Goal: Information Seeking & Learning: Check status

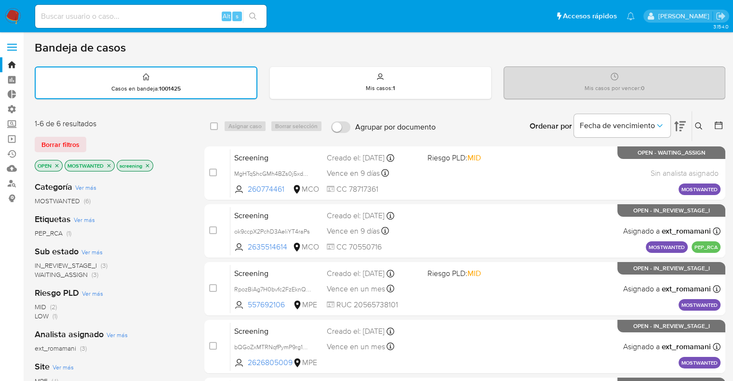
click at [110, 165] on icon "close-filter" at bounding box center [108, 165] width 3 height 3
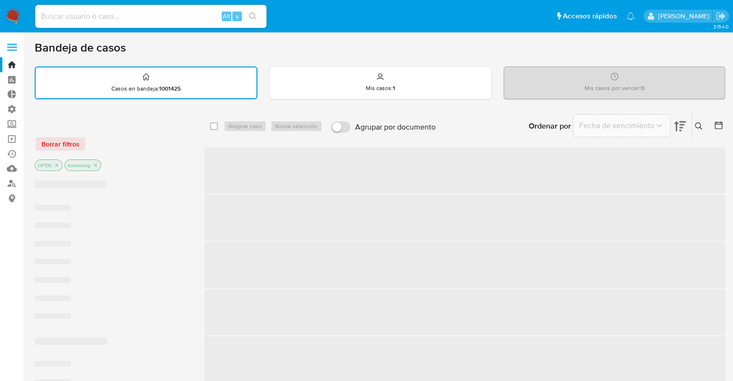
click at [98, 143] on div "Borrar filtros" at bounding box center [112, 143] width 154 height 15
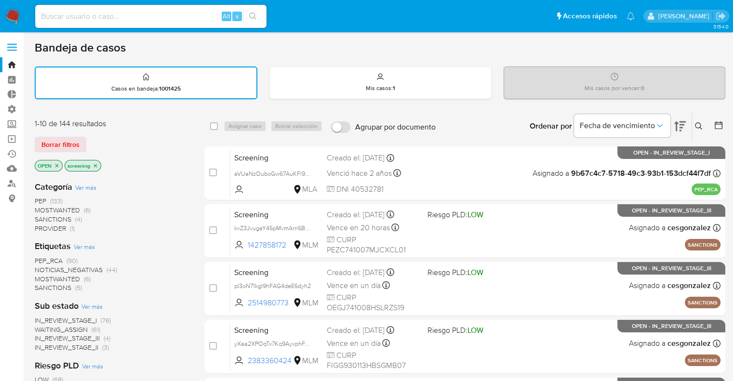
click at [84, 129] on div "1-10 de 144 resultados Borrar filtros OPEN screening" at bounding box center [112, 146] width 154 height 55
click at [120, 145] on div "Borrar filtros" at bounding box center [112, 144] width 154 height 15
click at [93, 138] on div "Borrar filtros" at bounding box center [112, 144] width 154 height 15
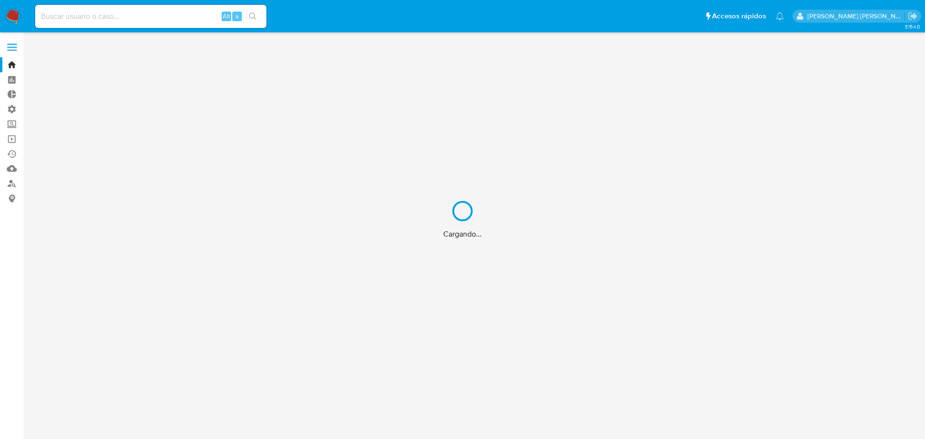
click at [145, 20] on div "Cargando..." at bounding box center [462, 219] width 925 height 439
click at [146, 15] on input at bounding box center [150, 16] width 231 height 13
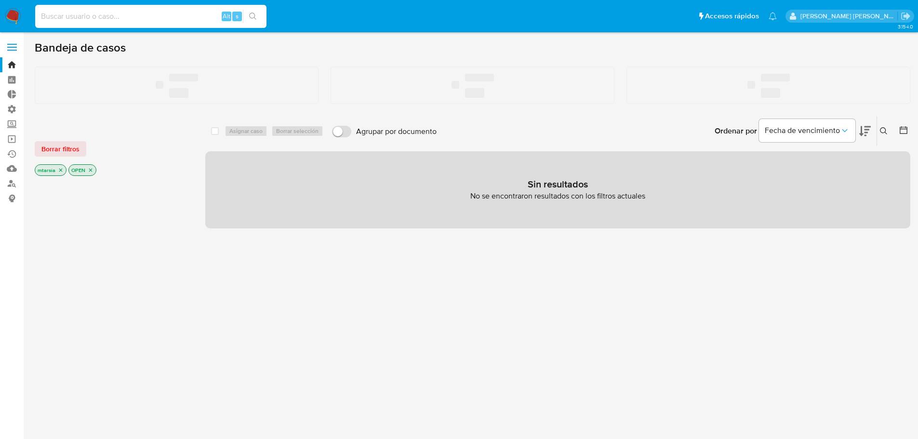
paste input ""214303702""
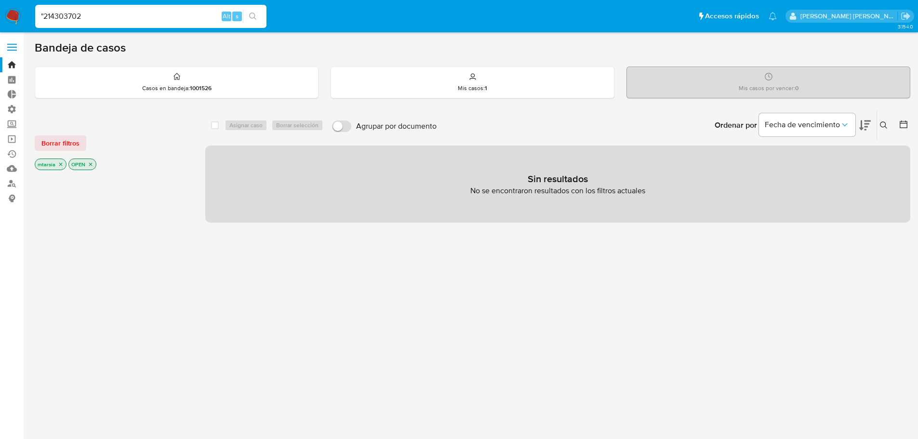
click at [43, 17] on input ""214303702" at bounding box center [150, 16] width 231 height 13
type input "214303702"
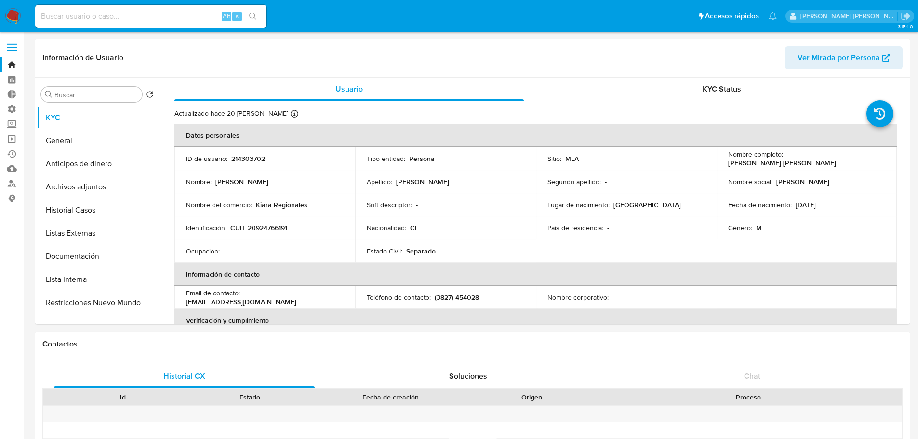
select select "10"
click at [107, 238] on button "Listas Externas" at bounding box center [93, 233] width 113 height 23
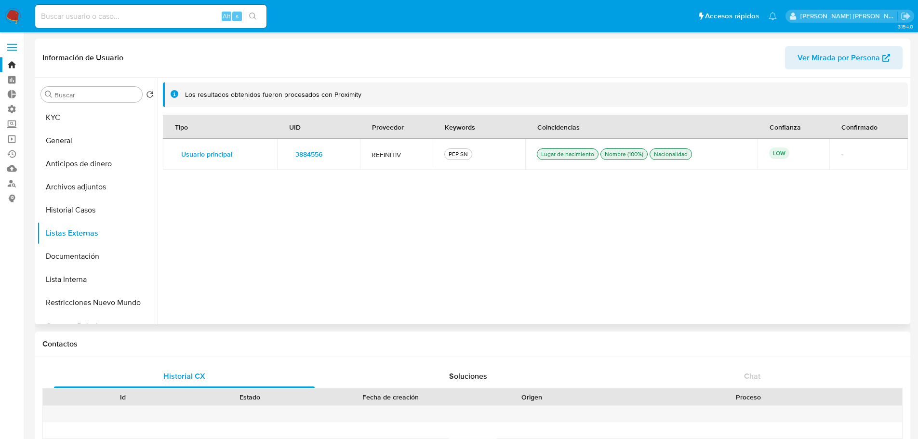
click at [289, 151] on button "3884556" at bounding box center [309, 153] width 40 height 15
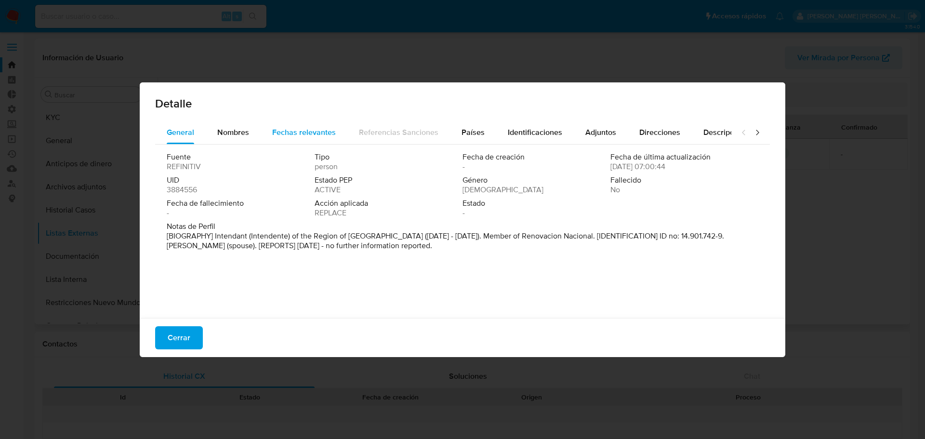
click at [279, 138] on div "Fechas relevantes" at bounding box center [304, 132] width 64 height 23
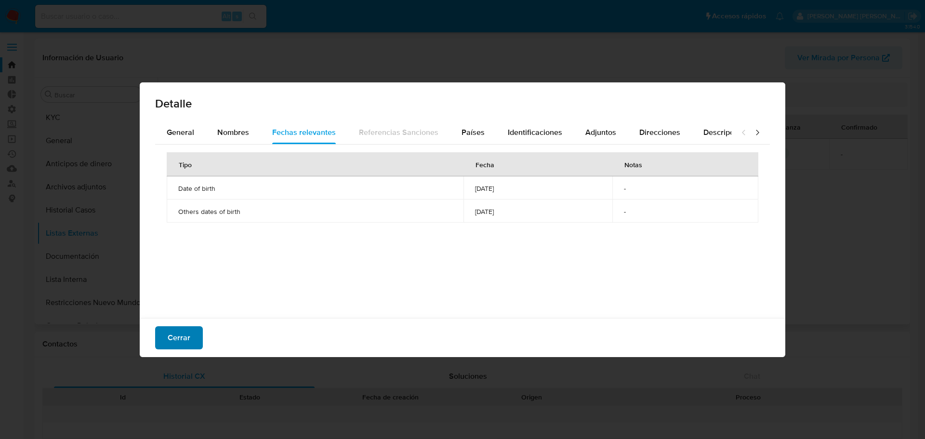
click at [198, 335] on button "Cerrar" at bounding box center [179, 337] width 48 height 23
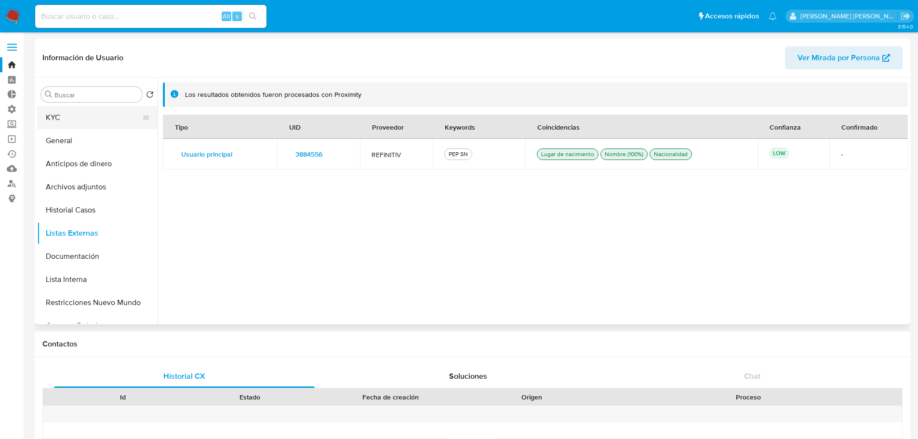
click at [104, 128] on button "KYC" at bounding box center [93, 117] width 113 height 23
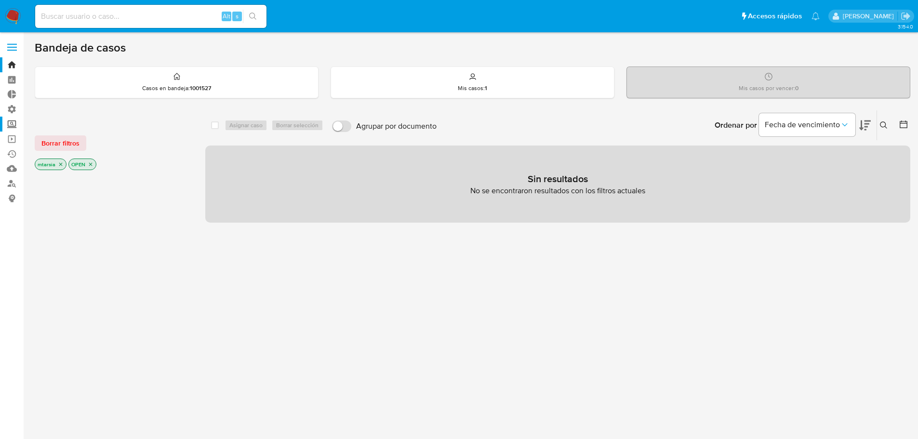
click at [16, 123] on label "Screening" at bounding box center [57, 124] width 115 height 15
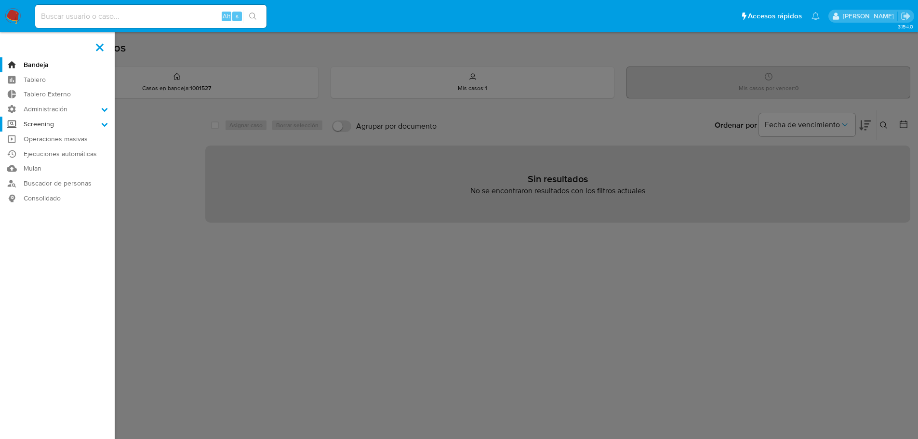
click at [0, 0] on input "Screening" at bounding box center [0, 0] width 0 height 0
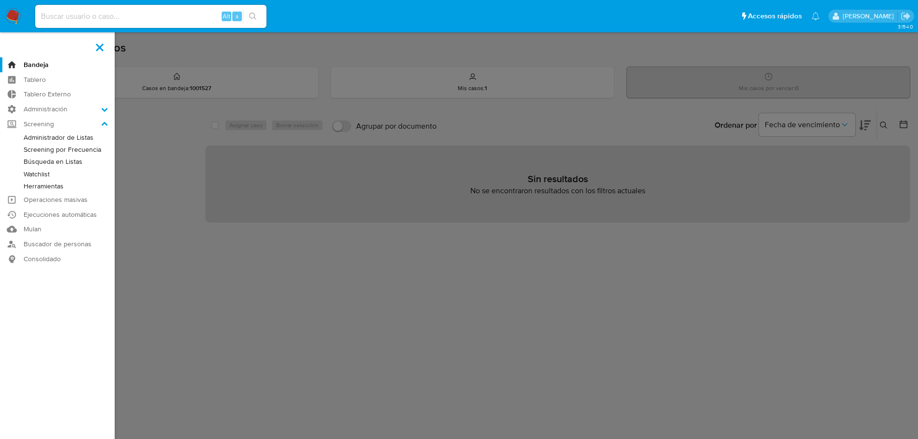
click at [66, 184] on link "Herramientas" at bounding box center [57, 186] width 115 height 12
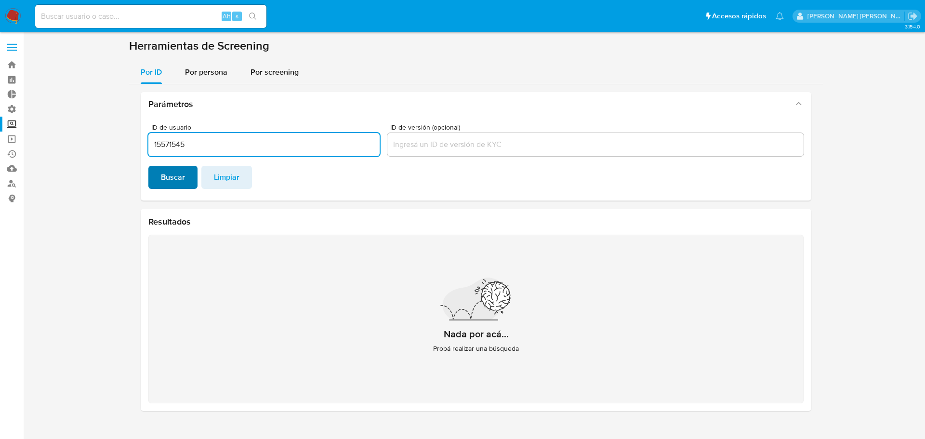
type input "15571545"
click at [183, 187] on span "Buscar" at bounding box center [173, 177] width 24 height 21
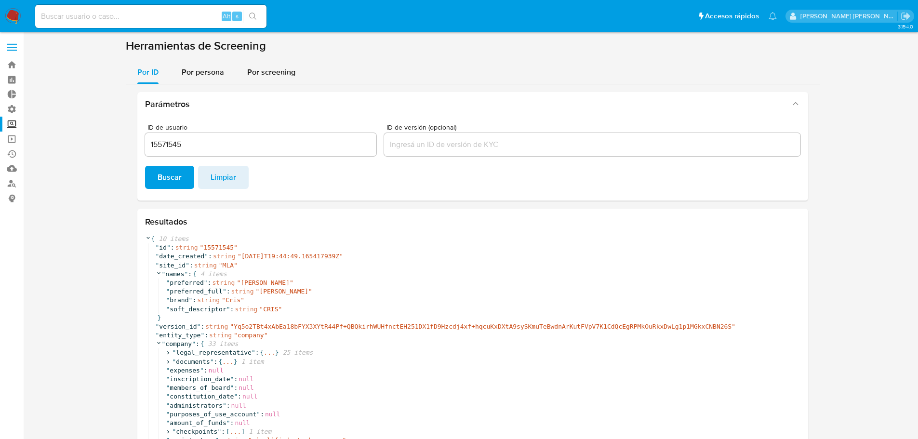
click at [125, 203] on section at bounding box center [472, 385] width 875 height 693
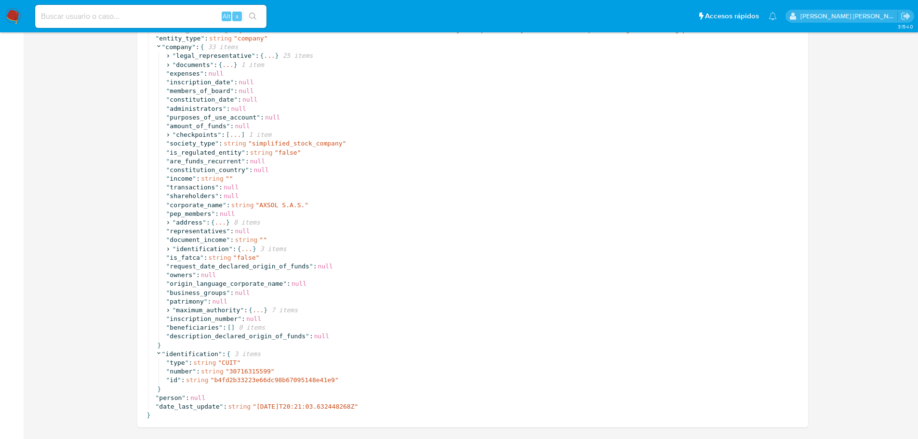
scroll to position [299, 0]
click at [171, 308] on icon at bounding box center [168, 308] width 6 height 6
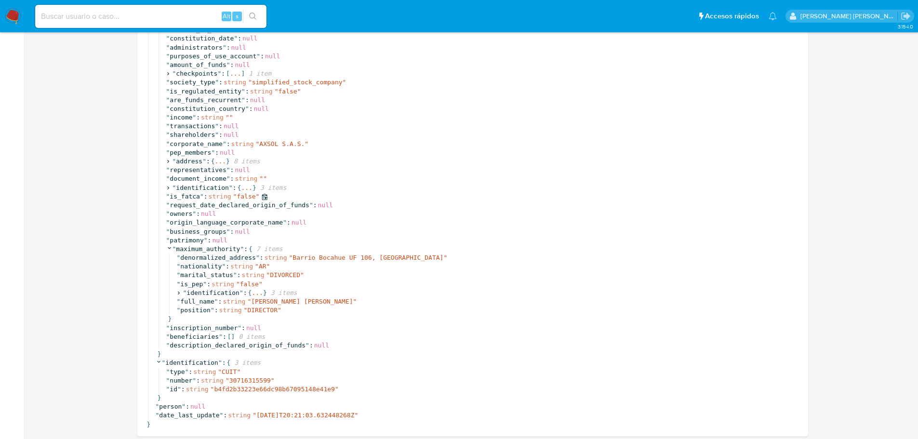
scroll to position [370, 0]
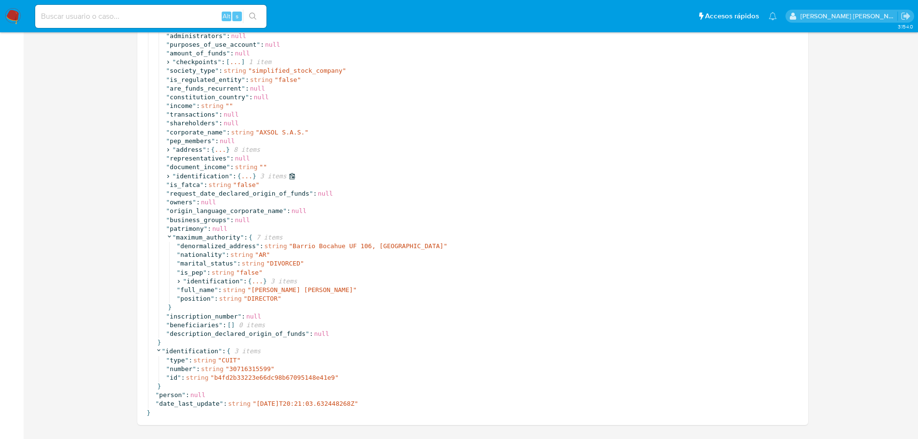
click at [170, 176] on icon at bounding box center [168, 176] width 6 height 6
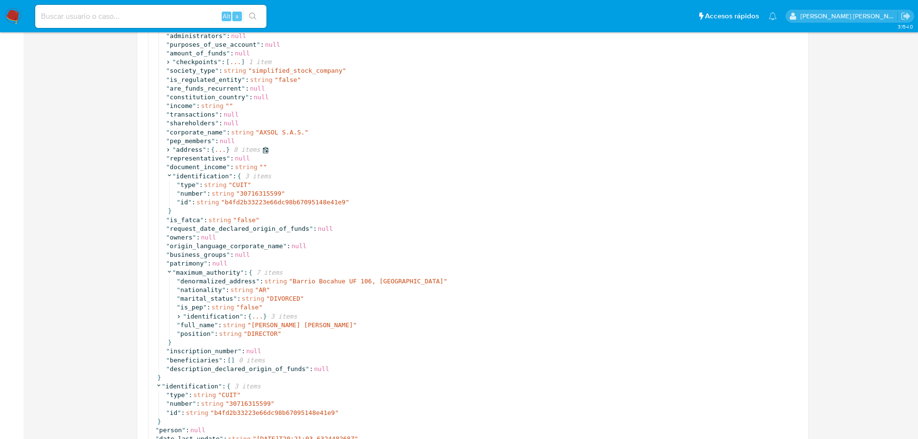
click at [171, 149] on icon at bounding box center [168, 150] width 6 height 6
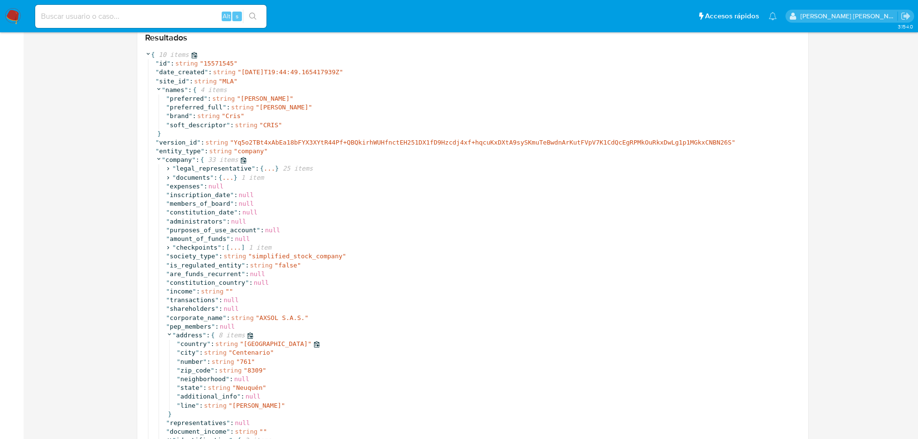
scroll to position [177, 0]
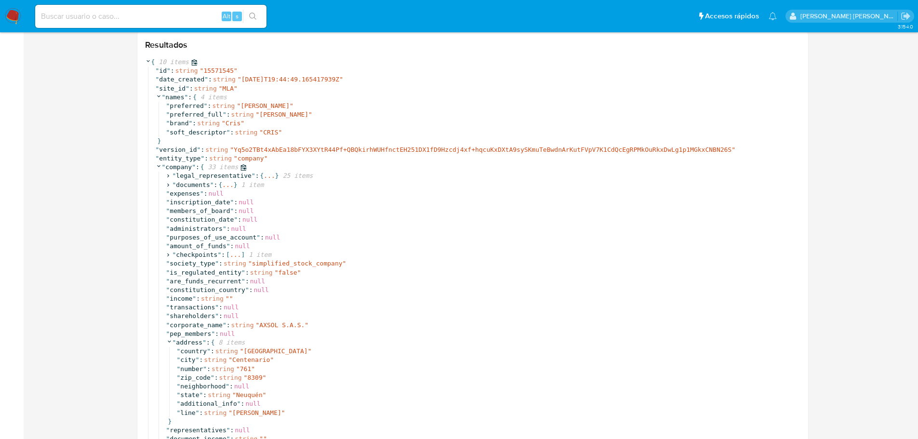
click at [159, 165] on icon at bounding box center [159, 166] width 6 height 6
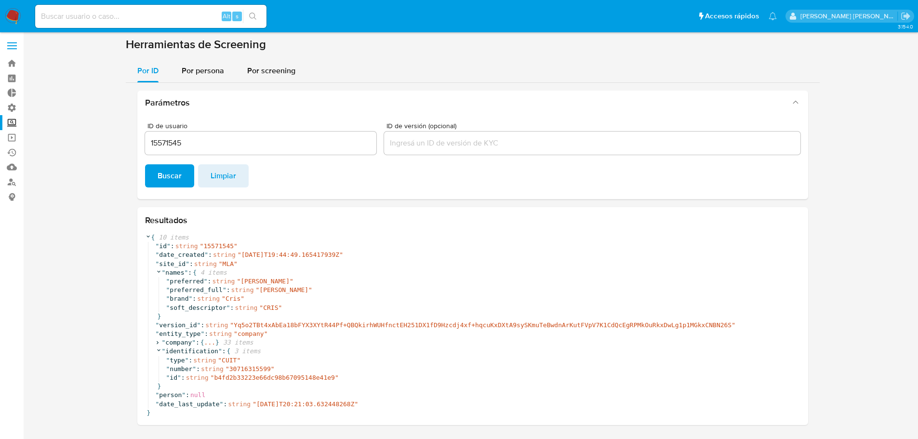
scroll to position [1, 0]
click at [156, 342] on icon at bounding box center [157, 343] width 6 height 6
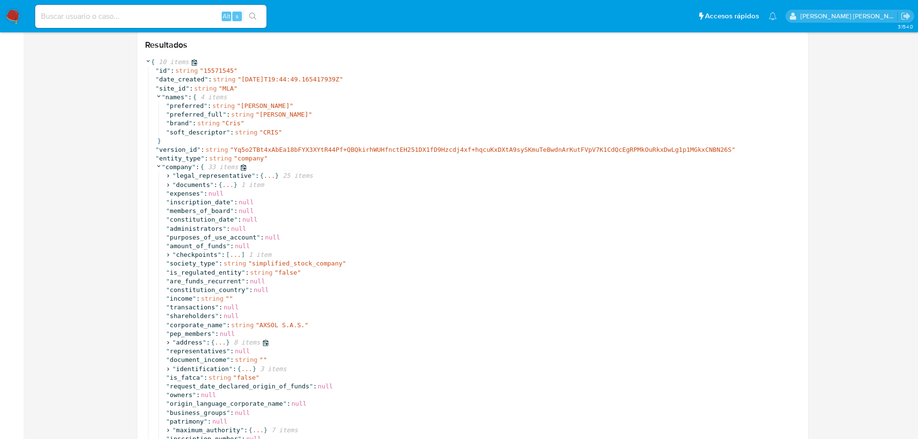
click at [168, 344] on icon at bounding box center [168, 342] width 2 height 3
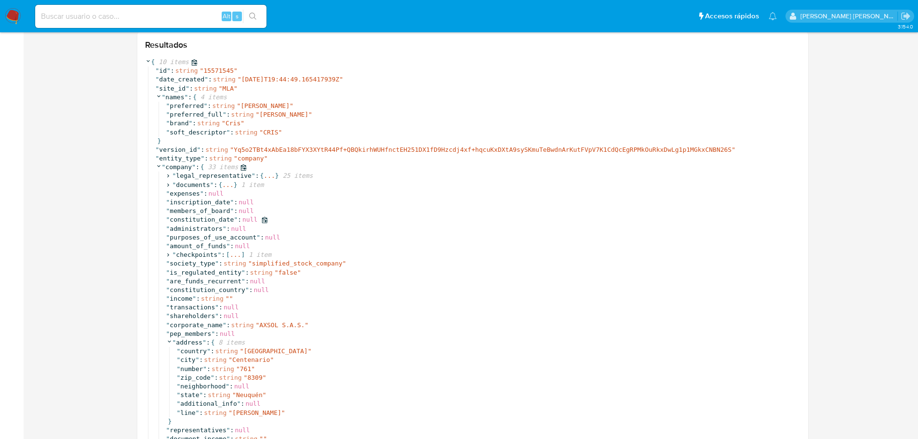
scroll to position [129, 0]
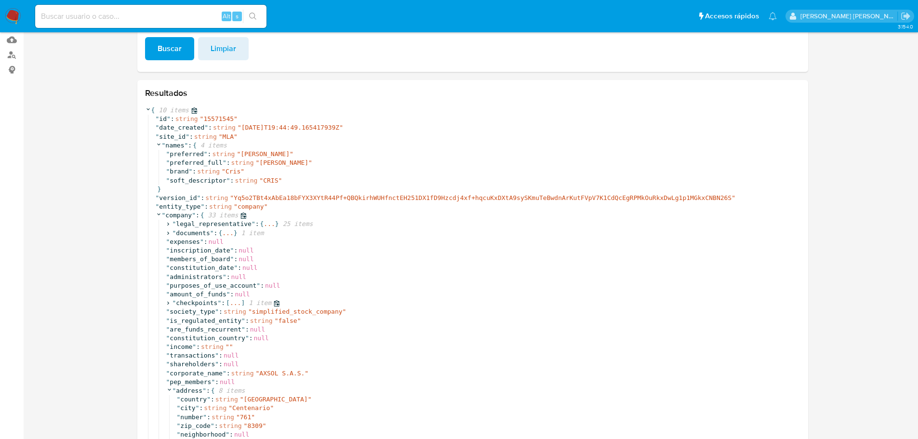
click at [168, 303] on icon at bounding box center [168, 303] width 2 height 3
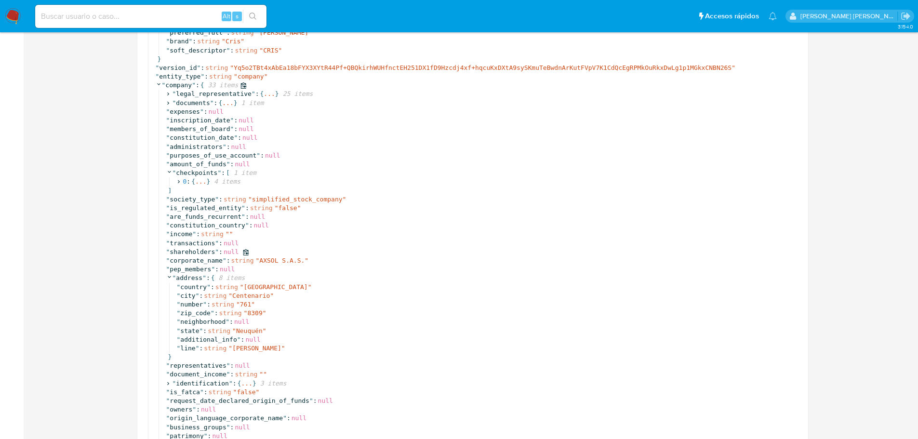
scroll to position [273, 0]
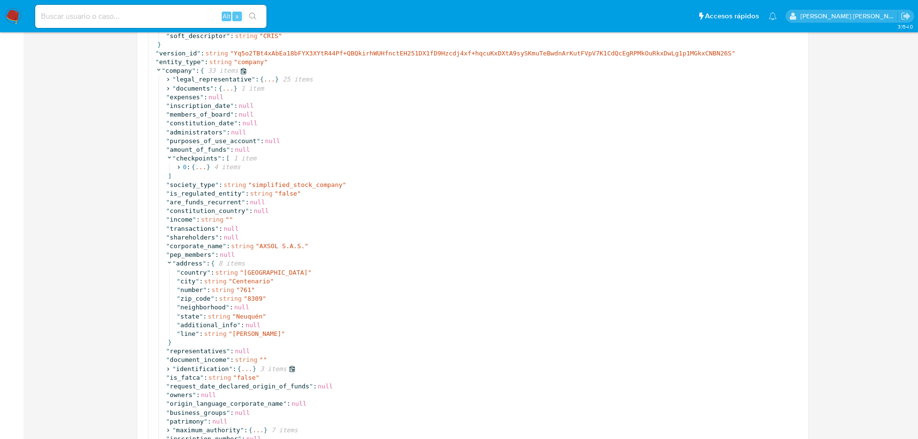
click at [170, 368] on icon at bounding box center [168, 369] width 6 height 6
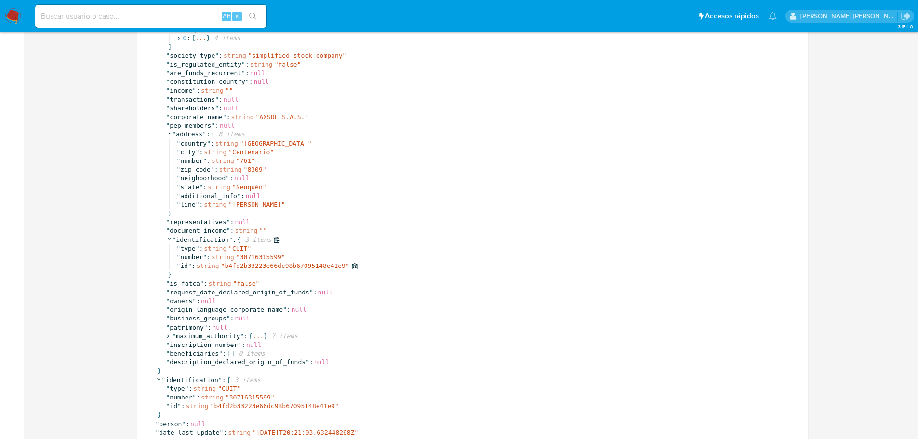
scroll to position [418, 0]
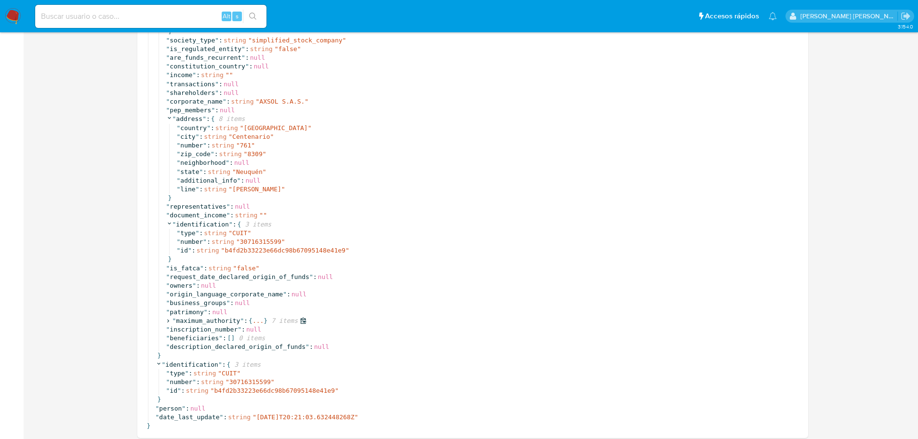
click at [167, 322] on icon at bounding box center [168, 321] width 6 height 6
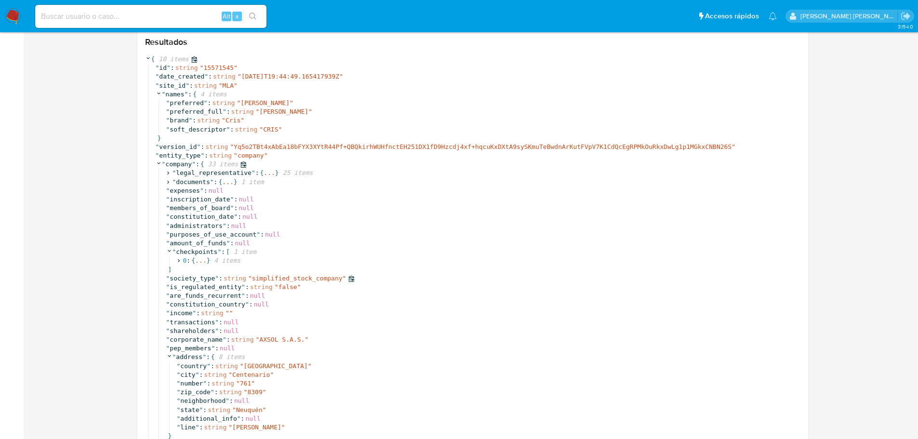
scroll to position [163, 0]
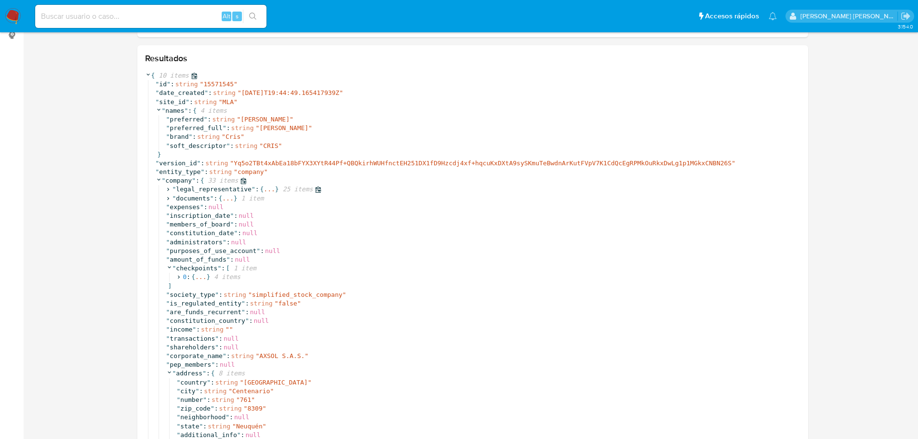
click at [169, 189] on icon at bounding box center [168, 189] width 6 height 6
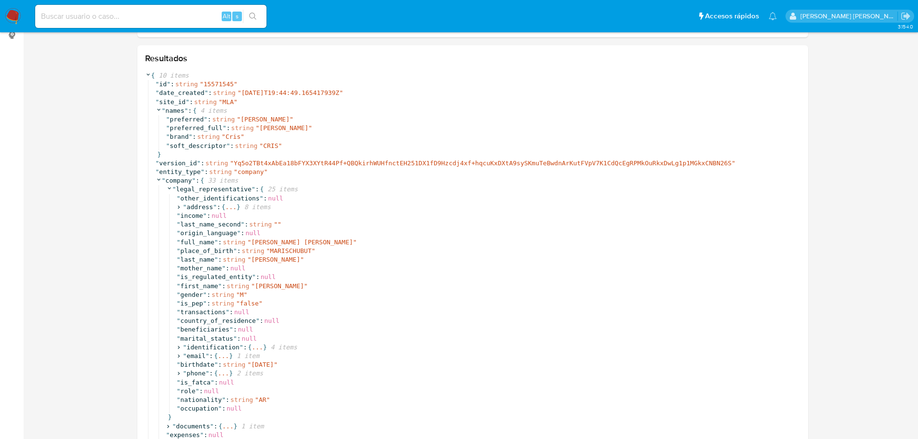
click at [113, 195] on section at bounding box center [472, 436] width 875 height 1123
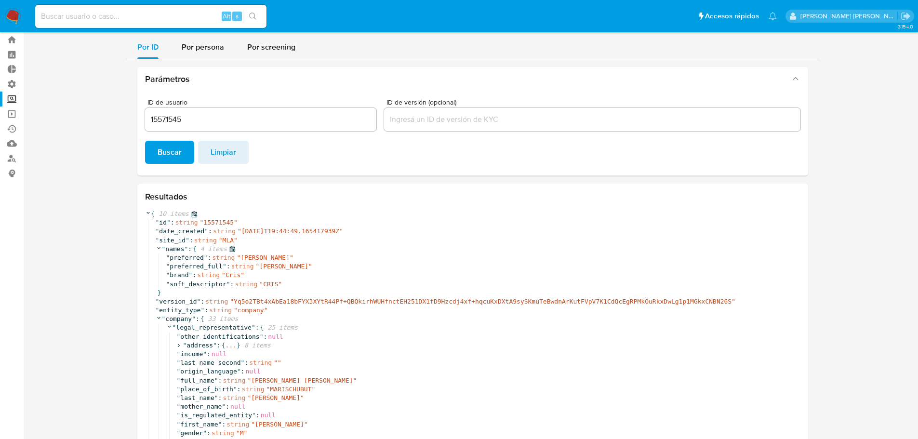
scroll to position [19, 0]
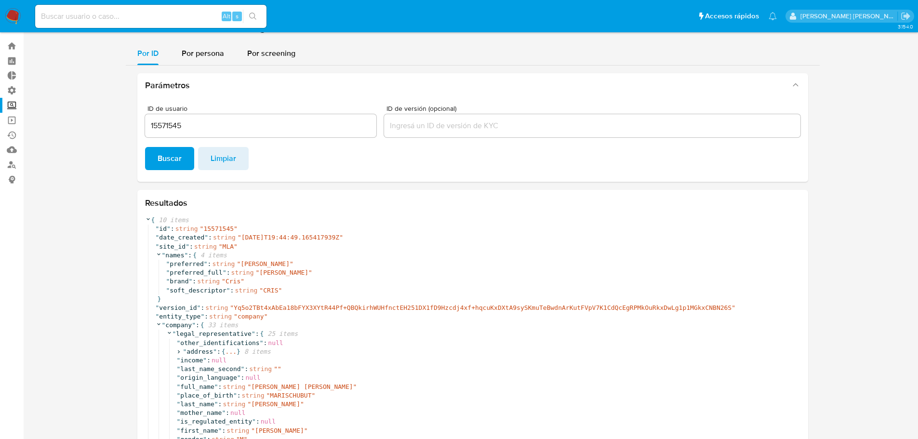
click at [154, 126] on input "15571545" at bounding box center [260, 125] width 231 height 13
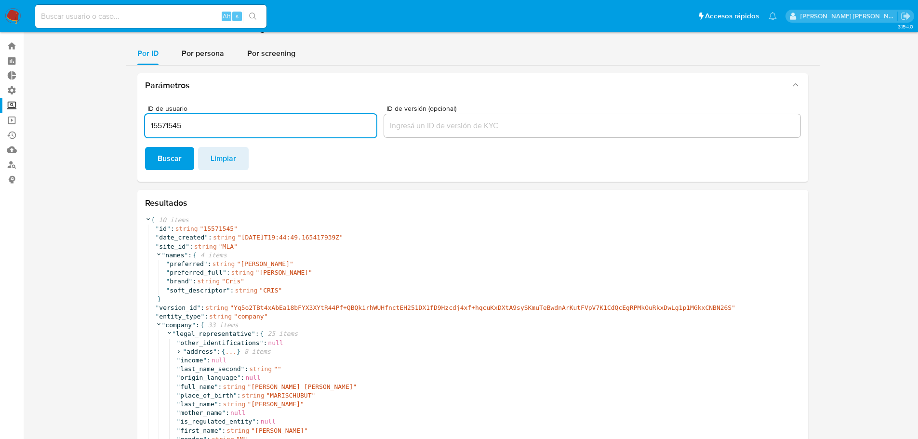
click at [154, 126] on input "15571545" at bounding box center [260, 125] width 231 height 13
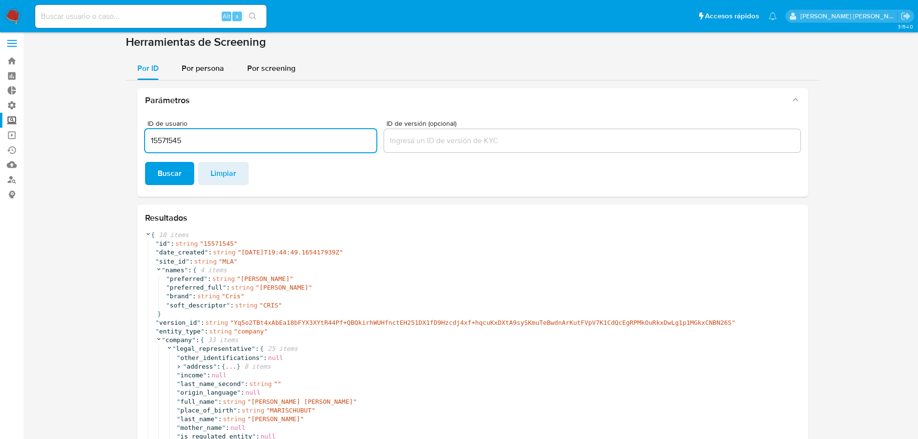
scroll to position [0, 0]
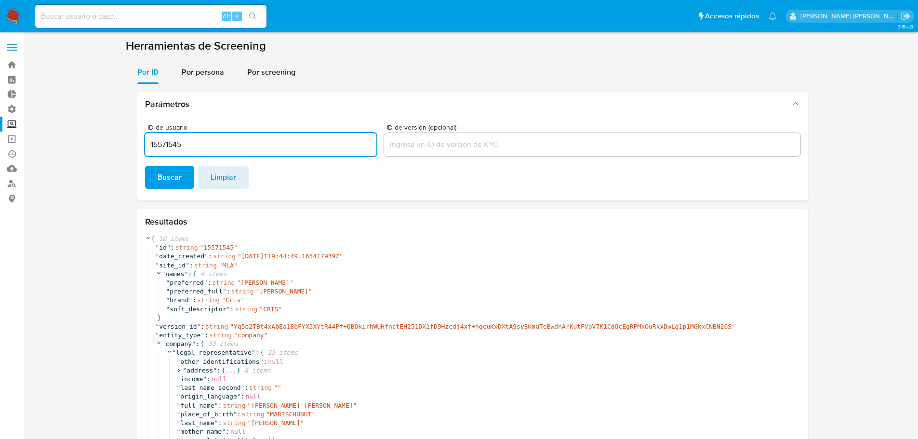
click at [160, 146] on input "15571545" at bounding box center [260, 144] width 231 height 13
click at [140, 14] on input at bounding box center [150, 16] width 231 height 13
paste input "15571545"
type input "15571545"
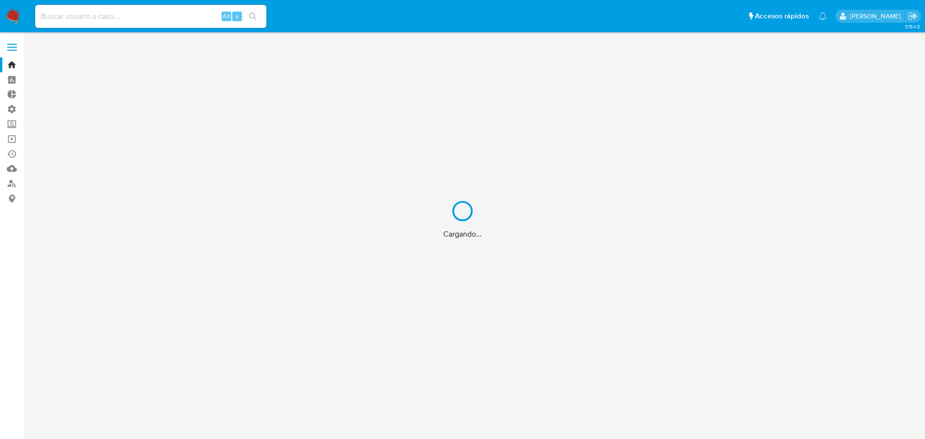
click at [203, 17] on div "Cargando..." at bounding box center [462, 219] width 925 height 439
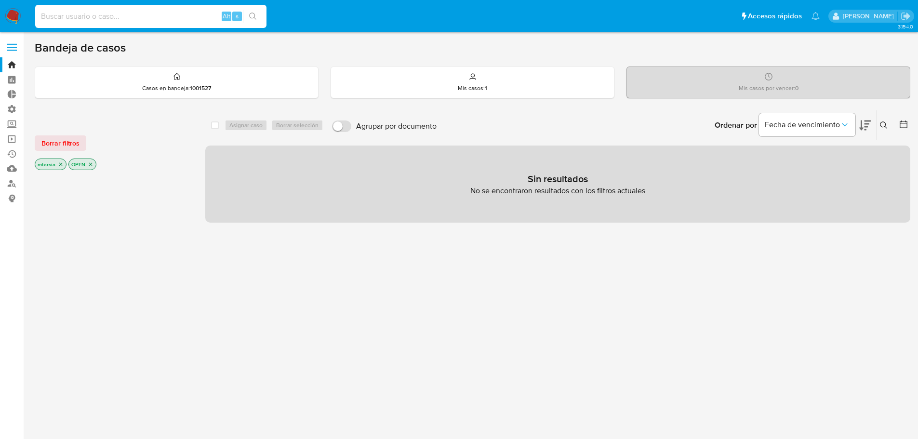
click at [203, 17] on input at bounding box center [150, 16] width 231 height 13
paste input "15571545"
type input "15571545"
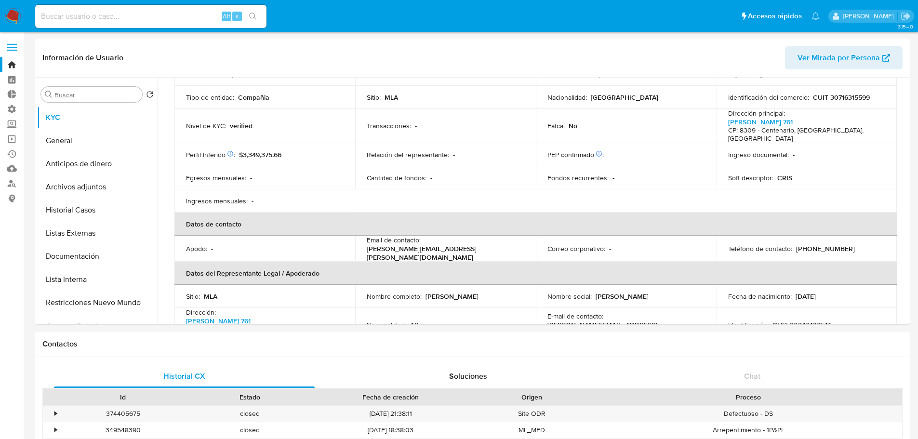
scroll to position [193, 0]
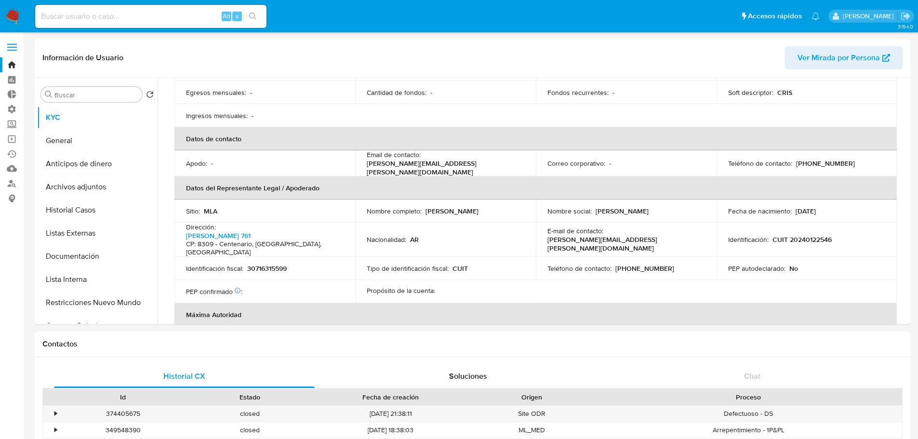
select select "10"
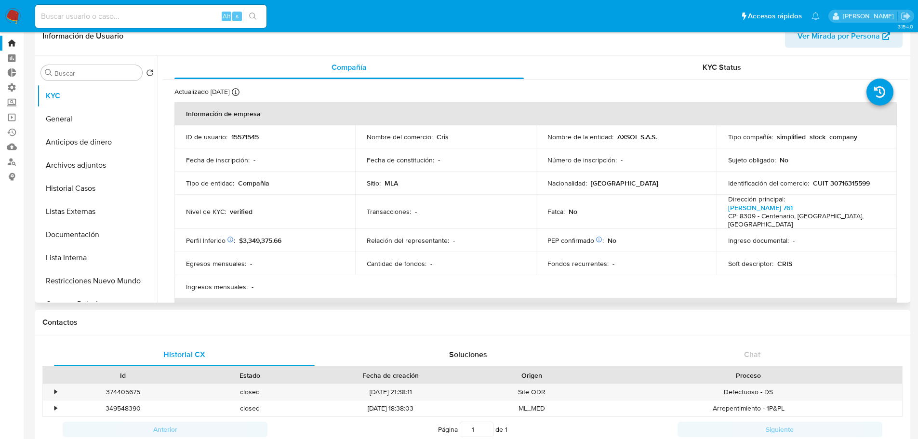
scroll to position [0, 0]
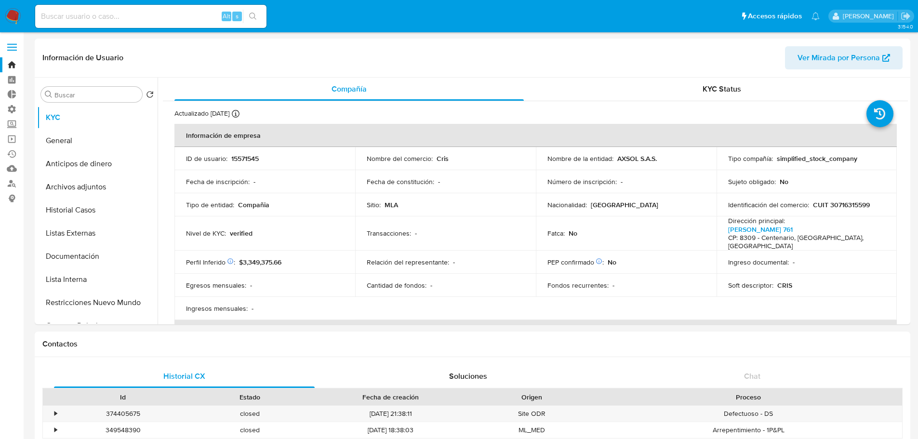
click at [274, 13] on ul "Pausado Ver notificaciones Alt s Accesos rápidos Presiona las siguientes teclas…" at bounding box center [427, 16] width 794 height 24
click at [107, 257] on button "Documentación" at bounding box center [93, 256] width 113 height 23
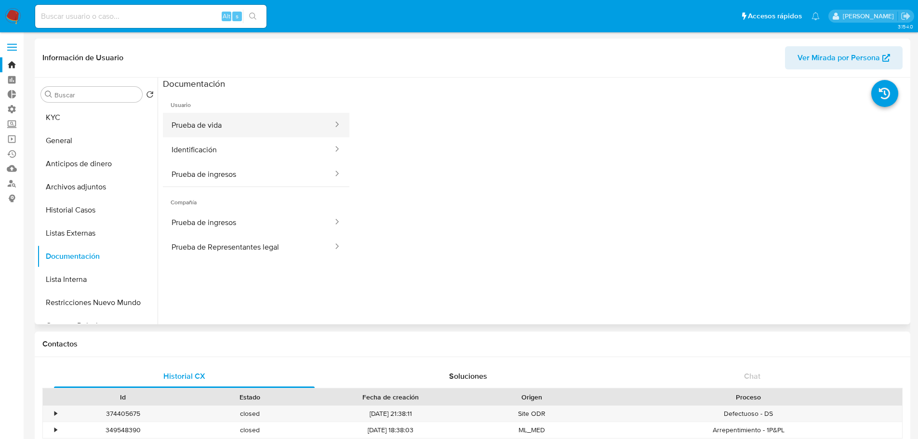
click at [247, 132] on button "Prueba de vida" at bounding box center [248, 125] width 171 height 25
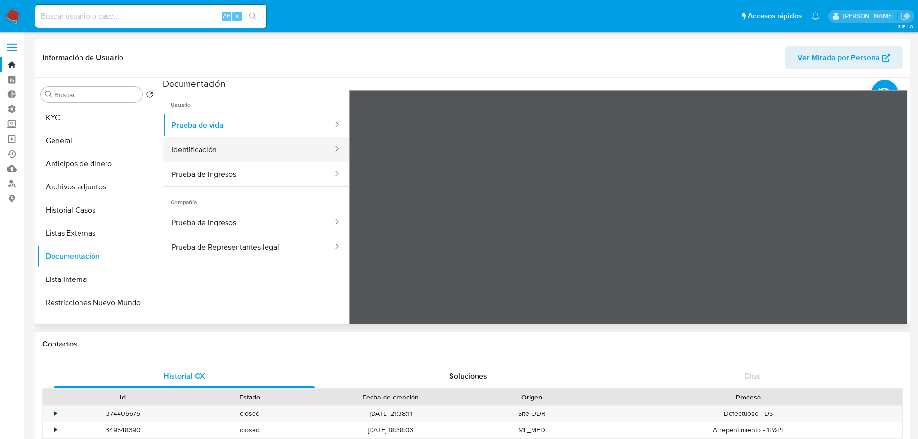
click at [268, 152] on button "Identificación" at bounding box center [248, 149] width 171 height 25
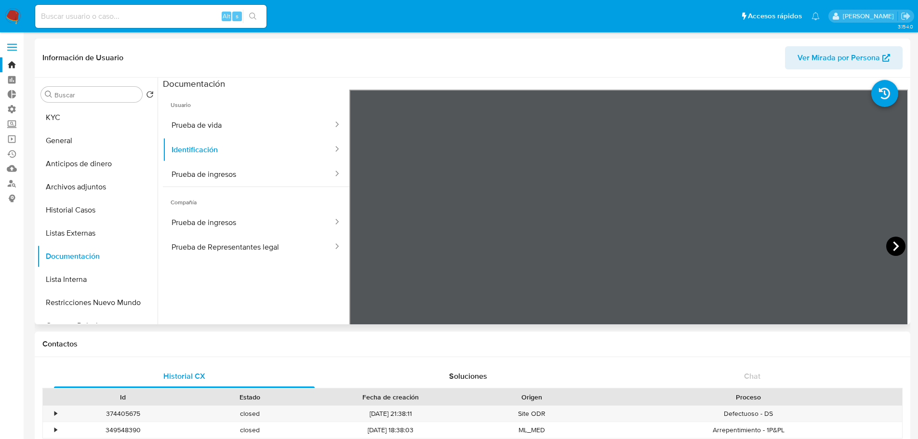
click at [893, 244] on icon at bounding box center [896, 246] width 6 height 10
